Goal: Task Accomplishment & Management: Complete application form

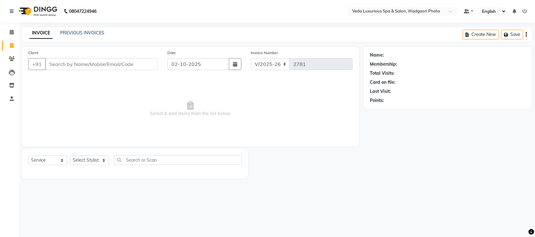
select select "4666"
select select "service"
drag, startPoint x: 0, startPoint y: 0, endPoint x: 96, endPoint y: 60, distance: 113.0
click at [96, 60] on input "Client" at bounding box center [101, 64] width 113 height 12
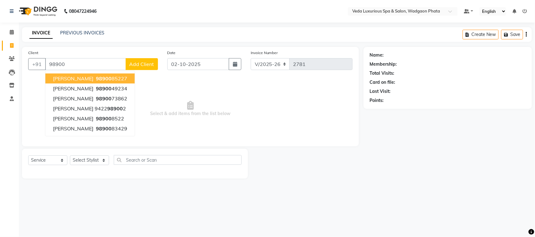
click at [97, 75] on button "[PERSON_NAME] 98900 85227" at bounding box center [89, 79] width 89 height 10
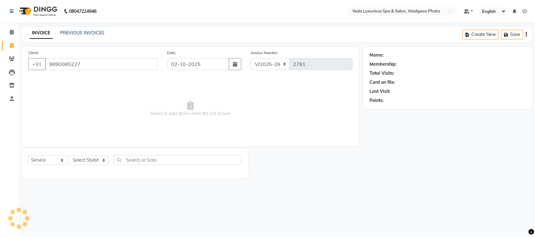
type input "9890085227"
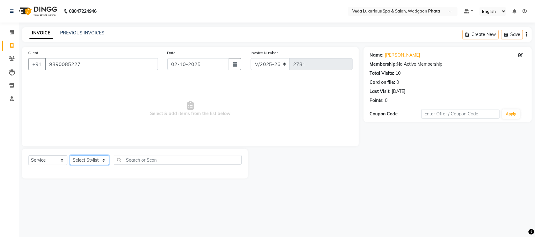
click at [91, 161] on select "Select Stylist [PERSON_NAME] GOLU [PERSON_NAME] [PERSON_NAME] [PERSON_NAME] [PE…" at bounding box center [89, 161] width 39 height 10
select select "67337"
click at [70, 156] on select "Select Stylist [PERSON_NAME] GOLU [PERSON_NAME] [PERSON_NAME] [PERSON_NAME] [PE…" at bounding box center [89, 161] width 39 height 10
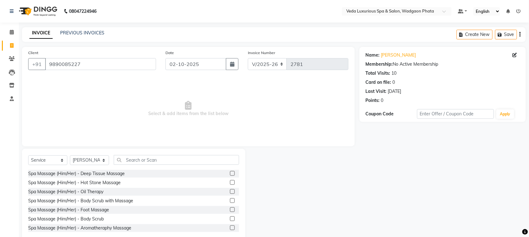
click at [230, 173] on label at bounding box center [232, 173] width 5 height 5
click at [230, 173] on input "checkbox" at bounding box center [232, 174] width 4 height 4
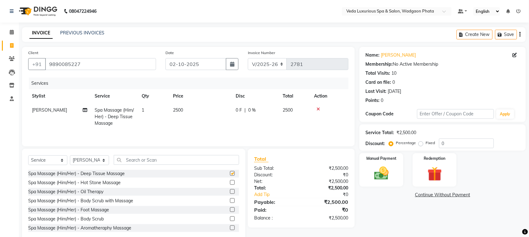
checkbox input "false"
click at [251, 110] on span "0 %" at bounding box center [252, 110] width 8 height 7
select select "67337"
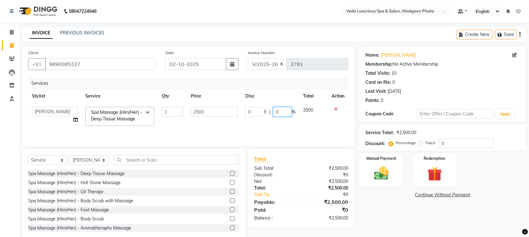
click at [281, 111] on input "0" at bounding box center [282, 112] width 19 height 10
type input "20"
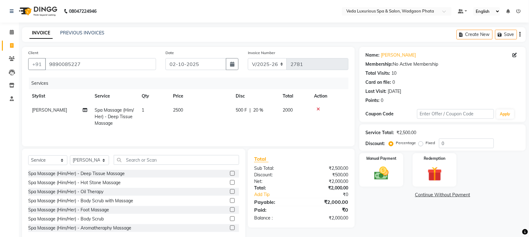
click at [289, 133] on div "Services Stylist Service Qty Price Disc Total Action olivia Spa Massage (Him/He…" at bounding box center [188, 109] width 320 height 63
click at [386, 172] on img at bounding box center [381, 173] width 24 height 17
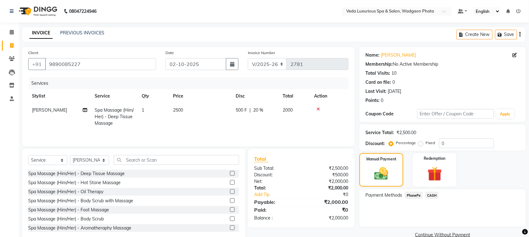
click at [429, 196] on span "CASH" at bounding box center [431, 195] width 13 height 7
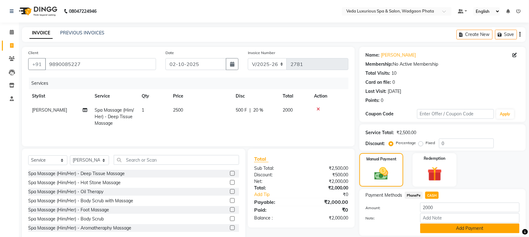
click at [449, 229] on button "Add Payment" at bounding box center [469, 229] width 99 height 10
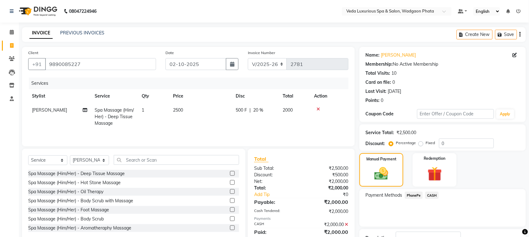
scroll to position [47, 0]
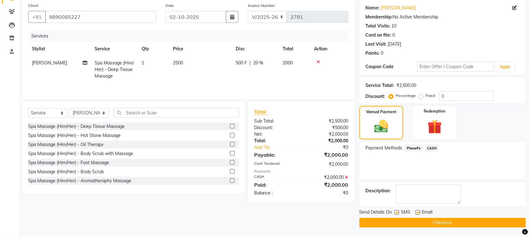
click at [439, 223] on button "Checkout" at bounding box center [442, 223] width 166 height 10
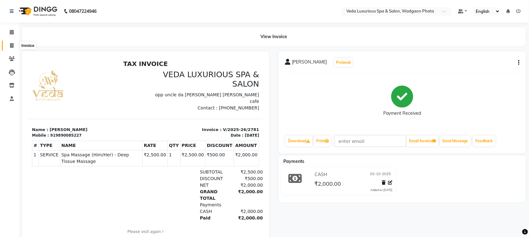
click at [11, 44] on icon at bounding box center [11, 45] width 3 height 5
select select "service"
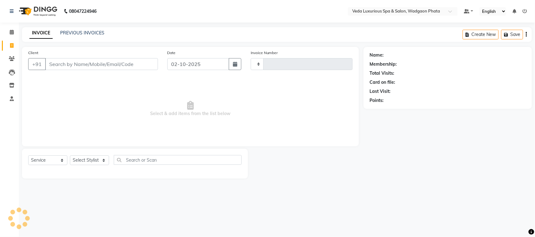
type input "2782"
select select "4666"
click at [77, 91] on span "Select & add items from the list below" at bounding box center [190, 109] width 324 height 63
drag, startPoint x: 119, startPoint y: 79, endPoint x: 71, endPoint y: 95, distance: 50.2
drag, startPoint x: 71, startPoint y: 95, endPoint x: 55, endPoint y: 62, distance: 36.7
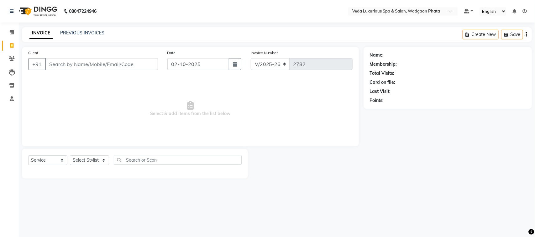
drag, startPoint x: 55, startPoint y: 62, endPoint x: 461, endPoint y: 187, distance: 425.0
drag, startPoint x: 461, startPoint y: 187, endPoint x: 353, endPoint y: 211, distance: 110.2
click at [353, 211] on div "08047224946 Select Location × Veda Luxurious Spa & Salon, Wadgaon Phata Default…" at bounding box center [267, 118] width 535 height 237
click at [112, 65] on input "Client" at bounding box center [101, 64] width 113 height 12
type input "9823178537"
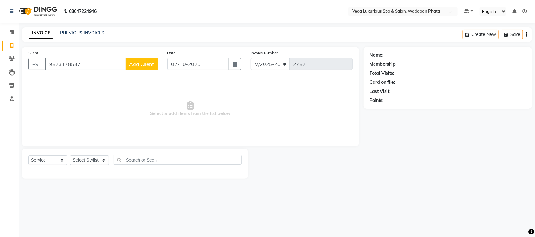
click at [142, 61] on span "Add Client" at bounding box center [141, 64] width 25 height 6
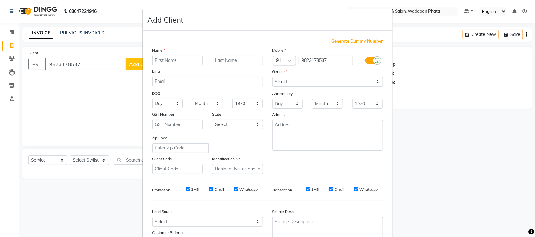
click at [165, 59] on input "text" at bounding box center [177, 61] width 51 height 10
type input "[PERSON_NAME]"
click at [220, 57] on input "text" at bounding box center [237, 61] width 51 height 10
type input "poydukhe"
click at [278, 81] on select "Select [DEMOGRAPHIC_DATA] [DEMOGRAPHIC_DATA] Other Prefer Not To Say" at bounding box center [327, 82] width 111 height 10
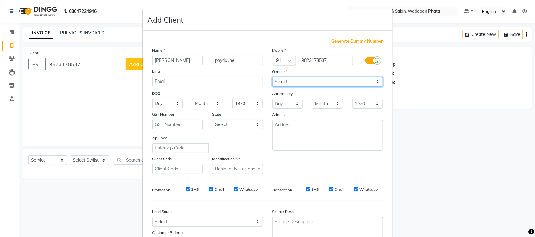
select select "[DEMOGRAPHIC_DATA]"
click at [272, 77] on select "Select [DEMOGRAPHIC_DATA] [DEMOGRAPHIC_DATA] Other Prefer Not To Say" at bounding box center [327, 82] width 111 height 10
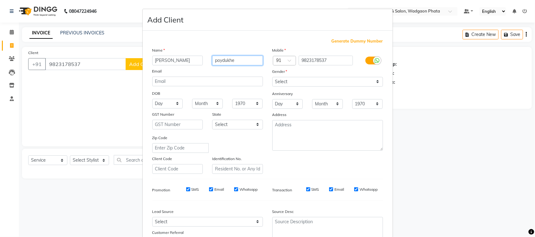
click at [219, 60] on input "poydukhe" at bounding box center [237, 61] width 51 height 10
type input "t"
type input "[PERSON_NAME]"
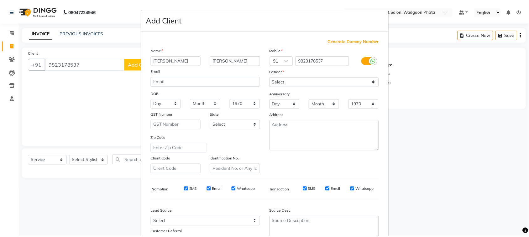
scroll to position [49, 0]
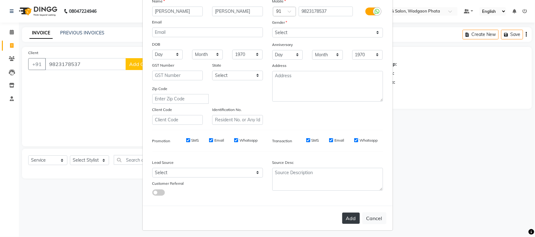
click at [344, 215] on button "Add" at bounding box center [351, 218] width 18 height 11
select select
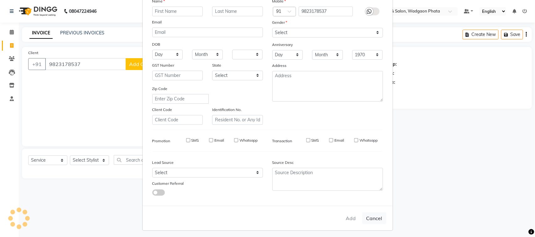
select select
checkbox input "false"
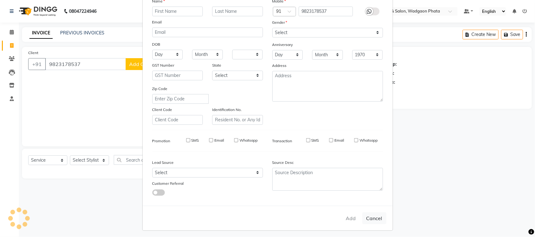
checkbox input "false"
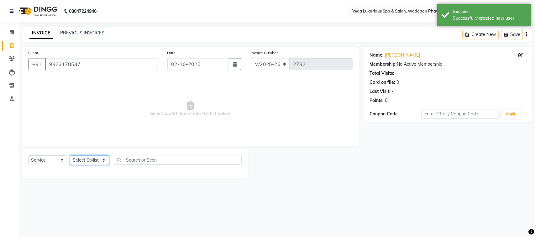
click at [93, 162] on select "Select Stylist [PERSON_NAME] GOLU [PERSON_NAME] [PERSON_NAME] [PERSON_NAME] [PE…" at bounding box center [89, 161] width 39 height 10
select select "50865"
click at [70, 156] on select "Select Stylist [PERSON_NAME] GOLU [PERSON_NAME] [PERSON_NAME] [PERSON_NAME] [PE…" at bounding box center [89, 161] width 39 height 10
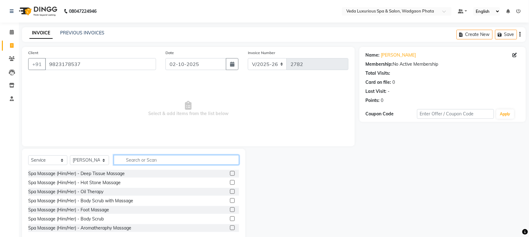
click at [126, 162] on input "text" at bounding box center [176, 160] width 125 height 10
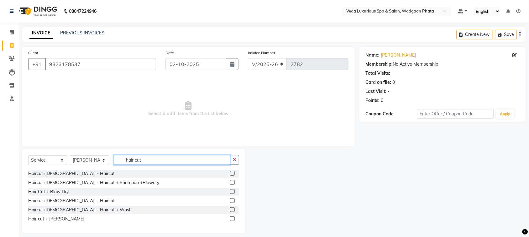
type input "hair cut"
click at [232, 174] on label at bounding box center [232, 173] width 5 height 5
click at [232, 174] on input "checkbox" at bounding box center [232, 174] width 4 height 4
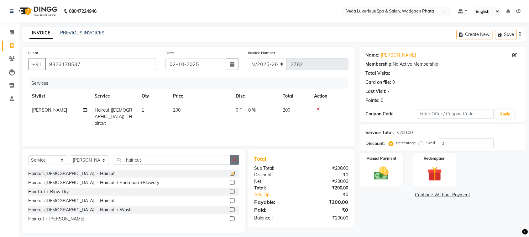
checkbox input "false"
click at [234, 163] on button "button" at bounding box center [234, 160] width 9 height 10
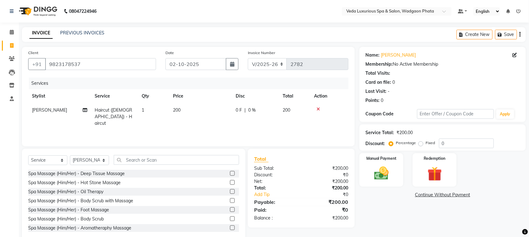
click at [193, 154] on div "Select Service Product Membership Package Voucher Prepaid Gift Card Select Styl…" at bounding box center [133, 195] width 223 height 92
click at [195, 163] on input "text" at bounding box center [176, 160] width 125 height 10
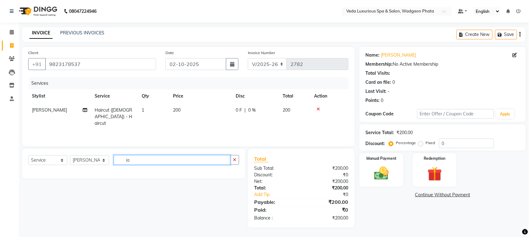
type input "i"
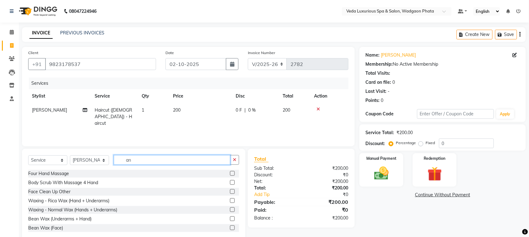
type input "a"
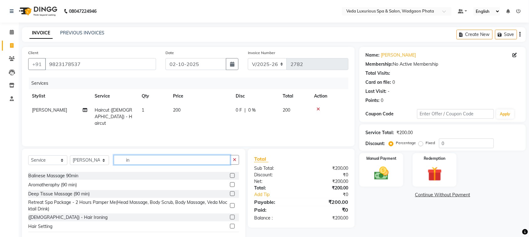
scroll to position [0, 0]
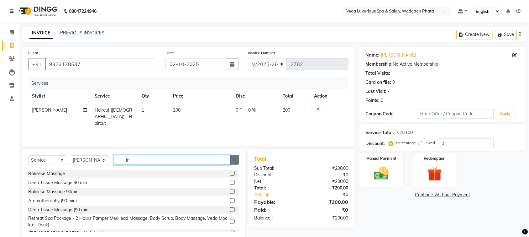
type input "in"
click at [233, 160] on icon "button" at bounding box center [234, 160] width 3 height 4
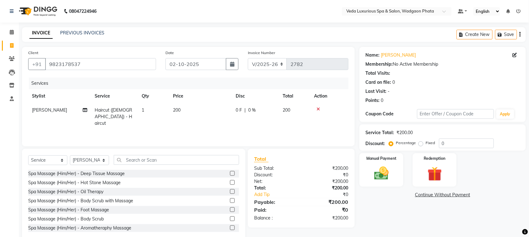
click at [207, 154] on div "Select Service Product Membership Package Voucher Prepaid Gift Card Select Styl…" at bounding box center [133, 195] width 223 height 92
click at [201, 161] on input "text" at bounding box center [176, 160] width 125 height 10
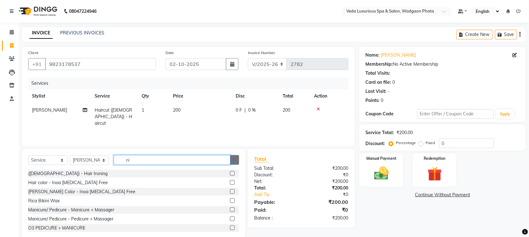
type input "ni"
click at [235, 159] on icon "button" at bounding box center [234, 160] width 3 height 4
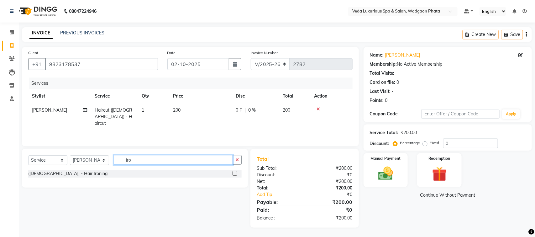
type input "iro"
click at [237, 174] on label at bounding box center [234, 173] width 5 height 5
click at [237, 174] on input "checkbox" at bounding box center [234, 174] width 4 height 4
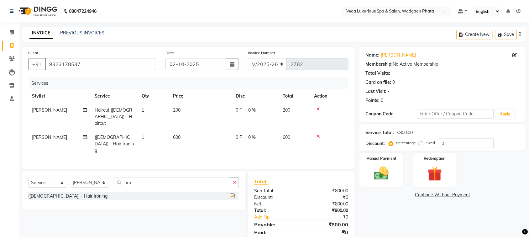
checkbox input "false"
click at [174, 131] on td "600" at bounding box center [200, 144] width 63 height 27
select select "50865"
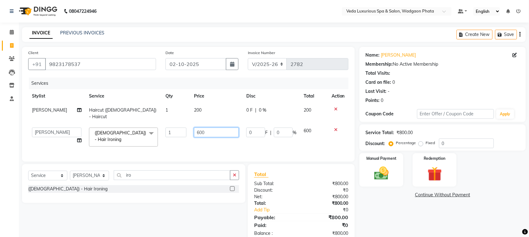
click at [196, 128] on input "600" at bounding box center [216, 133] width 45 height 10
click at [196, 128] on input "700" at bounding box center [216, 133] width 45 height 10
type input "800"
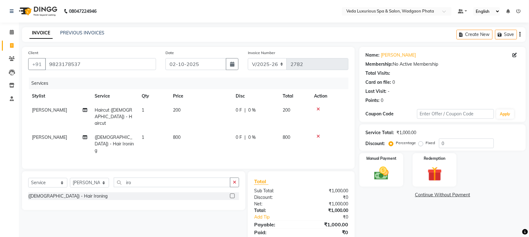
click at [210, 138] on td "800" at bounding box center [200, 144] width 63 height 27
select select "50865"
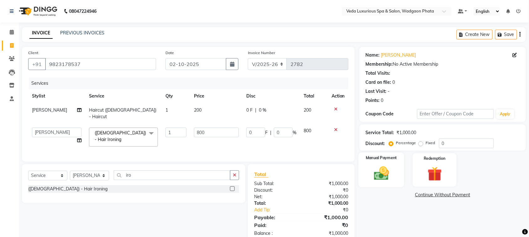
click at [376, 167] on img at bounding box center [381, 173] width 24 height 17
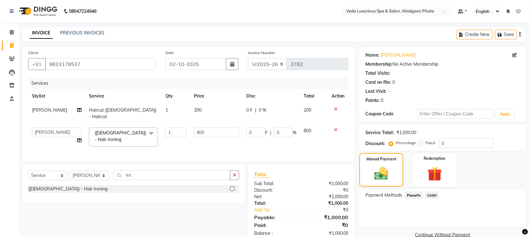
click at [435, 195] on span "CASH" at bounding box center [431, 195] width 13 height 7
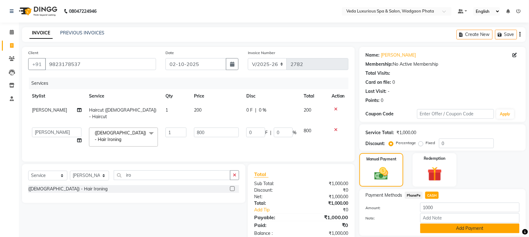
click at [466, 229] on button "Add Payment" at bounding box center [469, 229] width 99 height 10
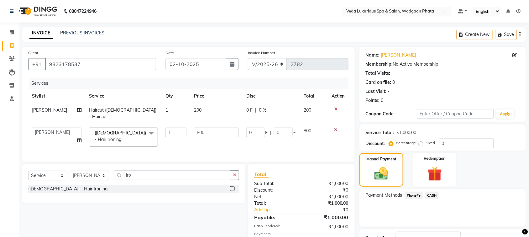
scroll to position [47, 0]
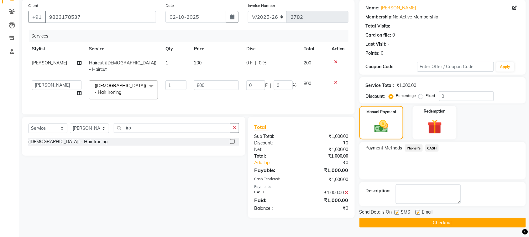
click at [475, 223] on button "Checkout" at bounding box center [442, 223] width 166 height 10
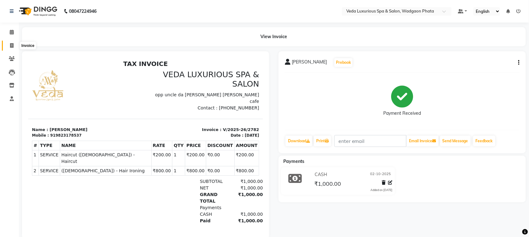
click at [10, 45] on icon at bounding box center [11, 45] width 3 height 5
select select "service"
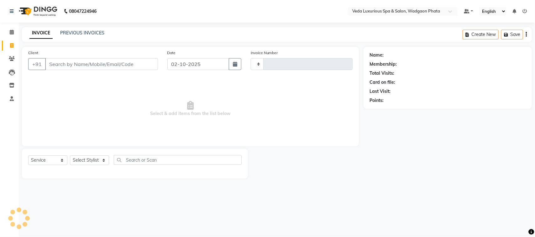
type input "2783"
select select "4666"
click at [82, 35] on link "PREVIOUS INVOICES" at bounding box center [82, 33] width 44 height 6
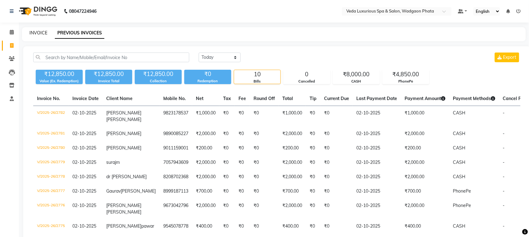
click at [40, 32] on link "INVOICE" at bounding box center [38, 33] width 18 height 6
select select "service"
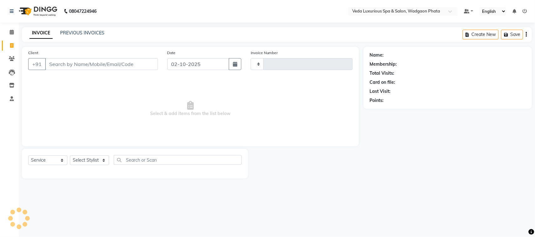
type input "2783"
select select "4666"
